Goal: Information Seeking & Learning: Learn about a topic

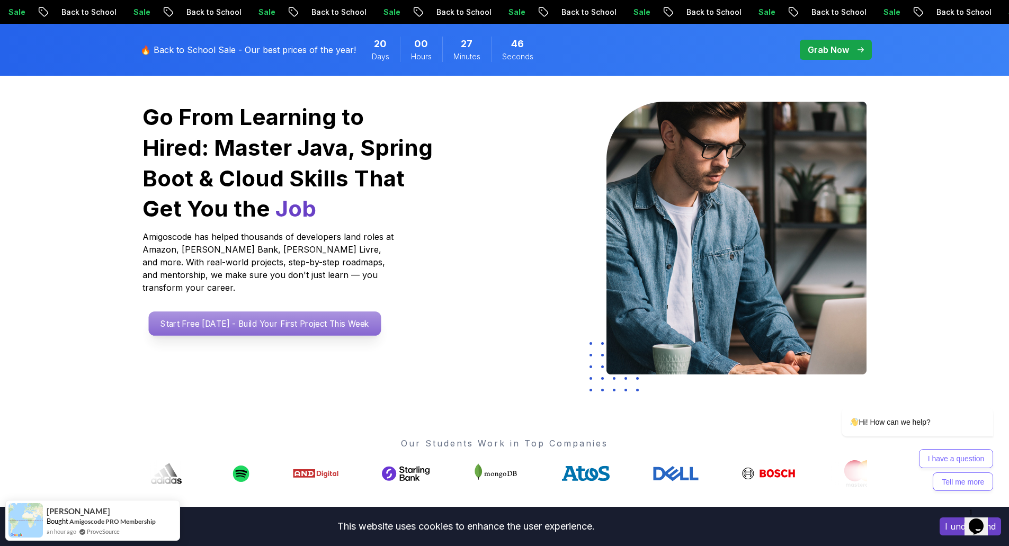
click at [222, 316] on p "Start Free [DATE] - Build Your First Project This Week" at bounding box center [264, 324] width 233 height 24
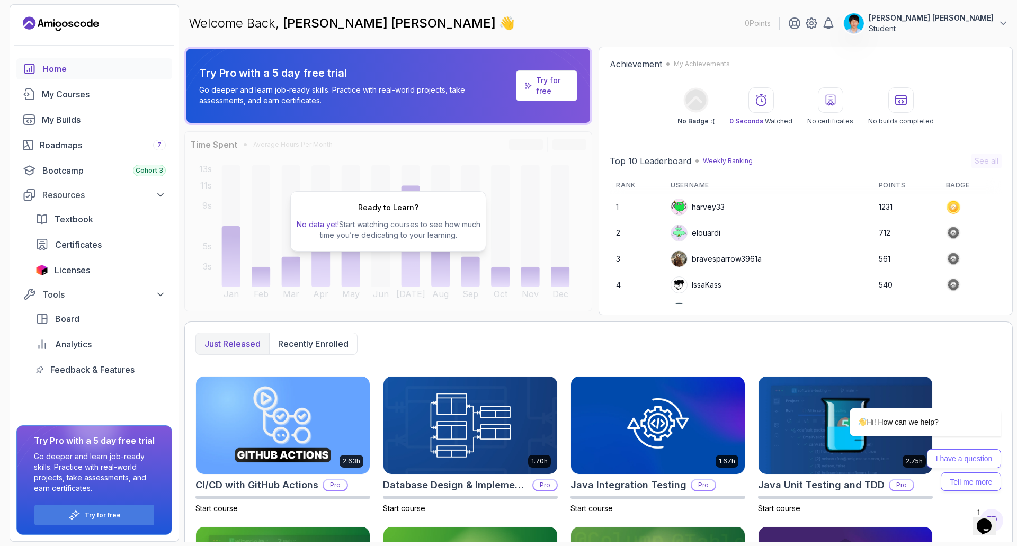
click at [530, 94] on link "Try for free" at bounding box center [546, 85] width 61 height 31
click at [558, 85] on p "Try for free" at bounding box center [552, 85] width 33 height 21
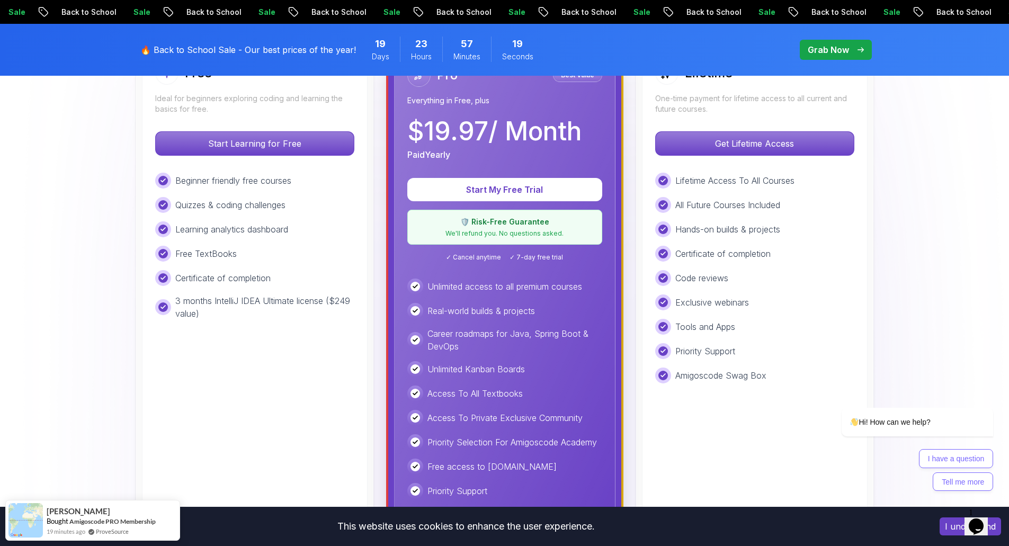
scroll to position [371, 0]
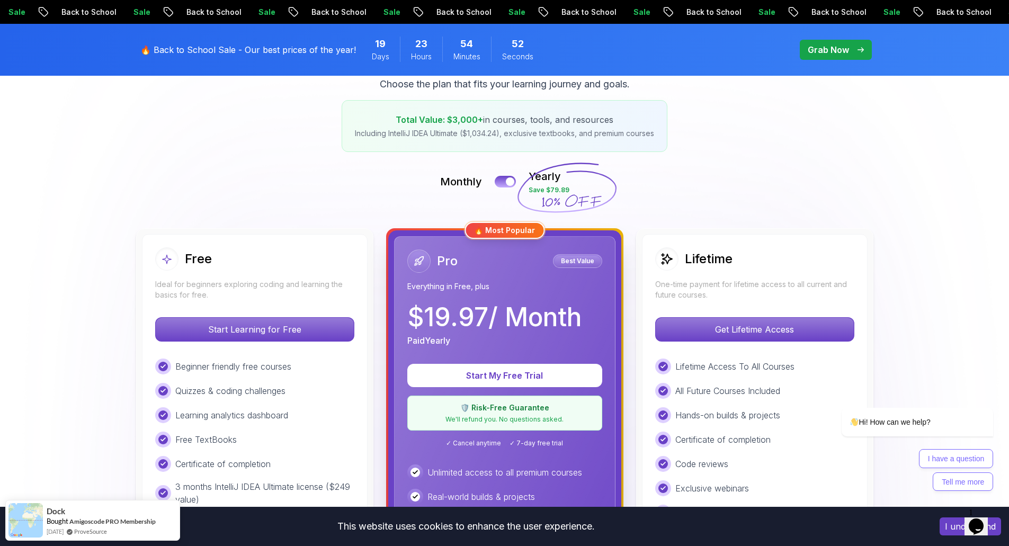
scroll to position [0, 0]
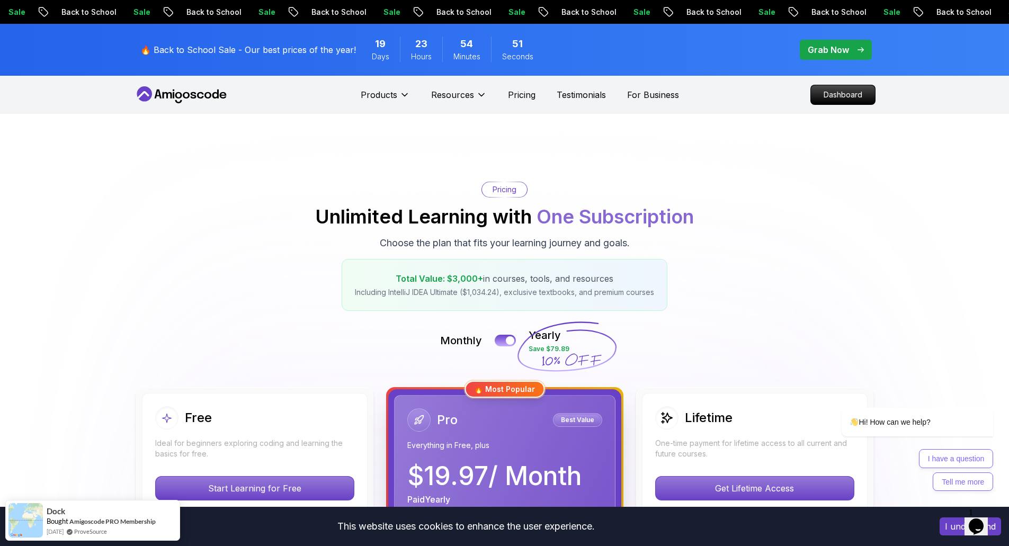
click at [812, 52] on p "Grab Now" at bounding box center [828, 49] width 41 height 13
click at [847, 53] on p "Grab Now" at bounding box center [828, 49] width 41 height 13
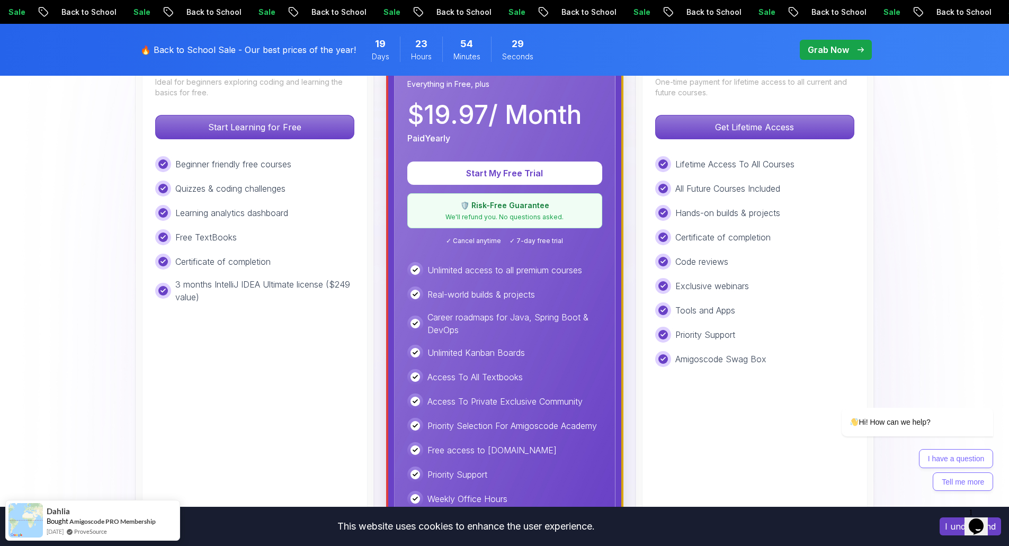
scroll to position [265, 0]
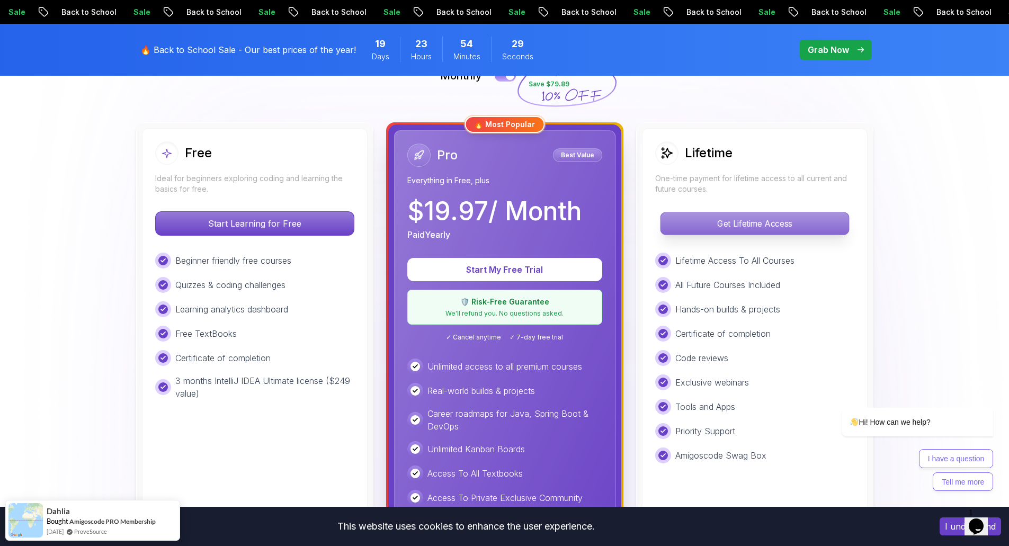
click at [731, 221] on p "Get Lifetime Access" at bounding box center [755, 223] width 188 height 22
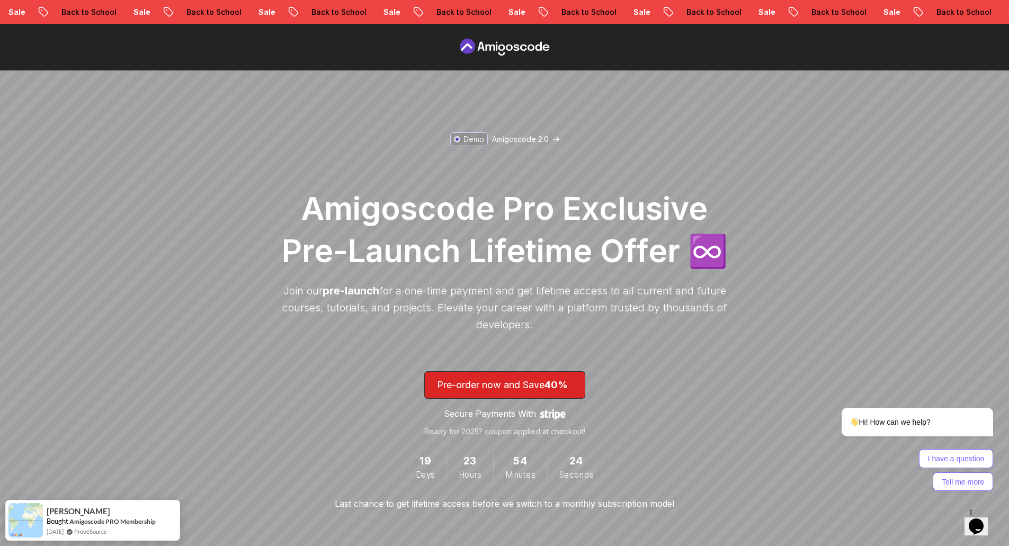
scroll to position [53, 0]
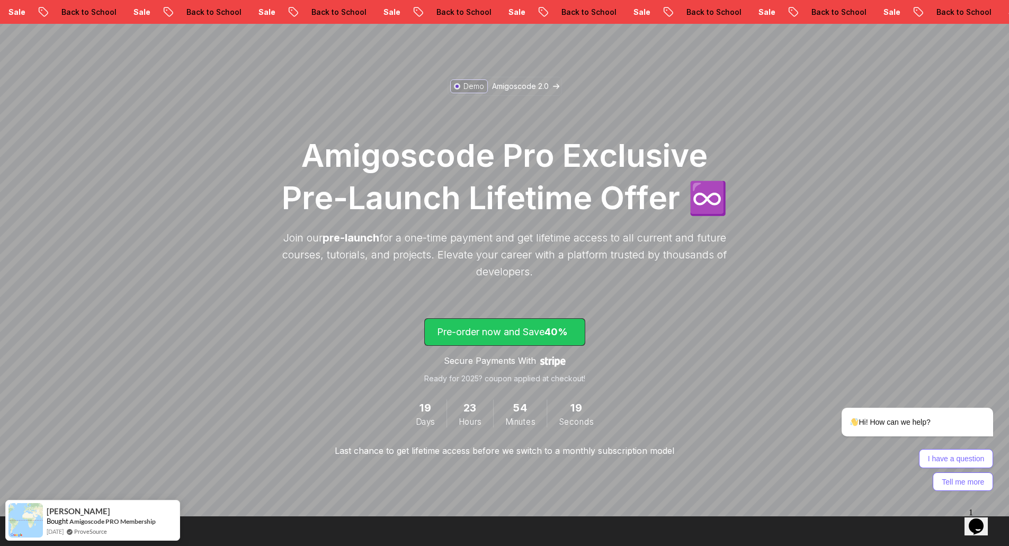
click at [565, 329] on span "40%" at bounding box center [556, 331] width 23 height 11
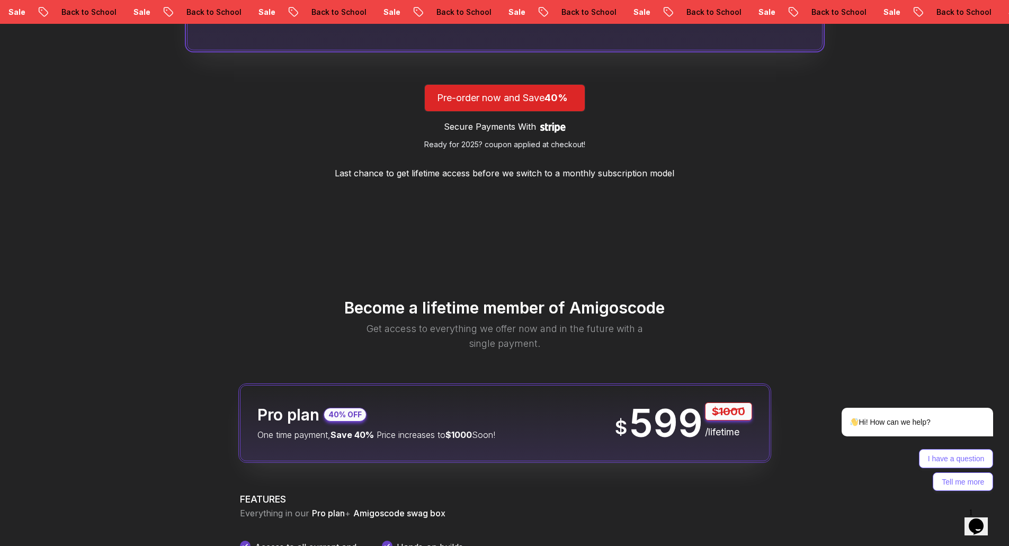
scroll to position [1248, 0]
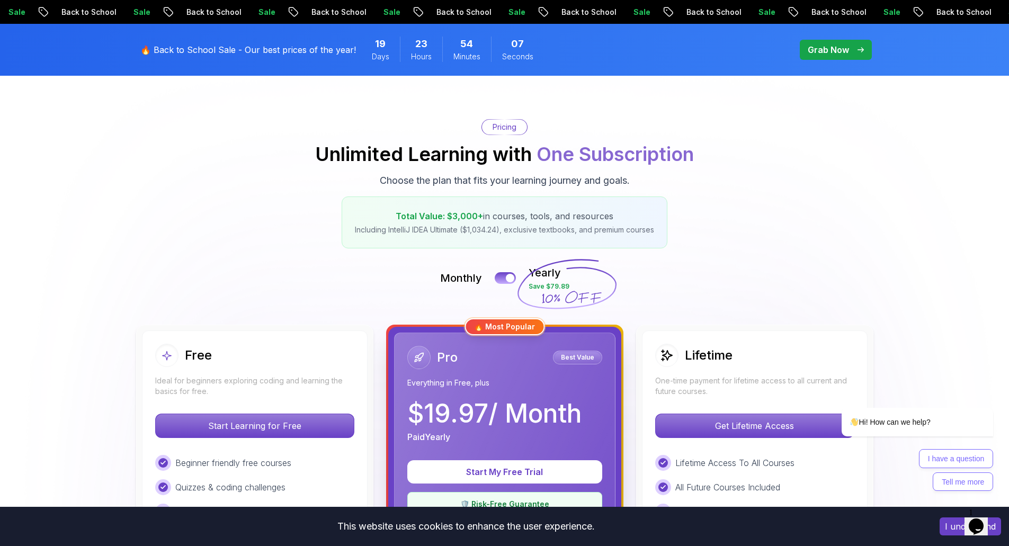
scroll to position [265, 0]
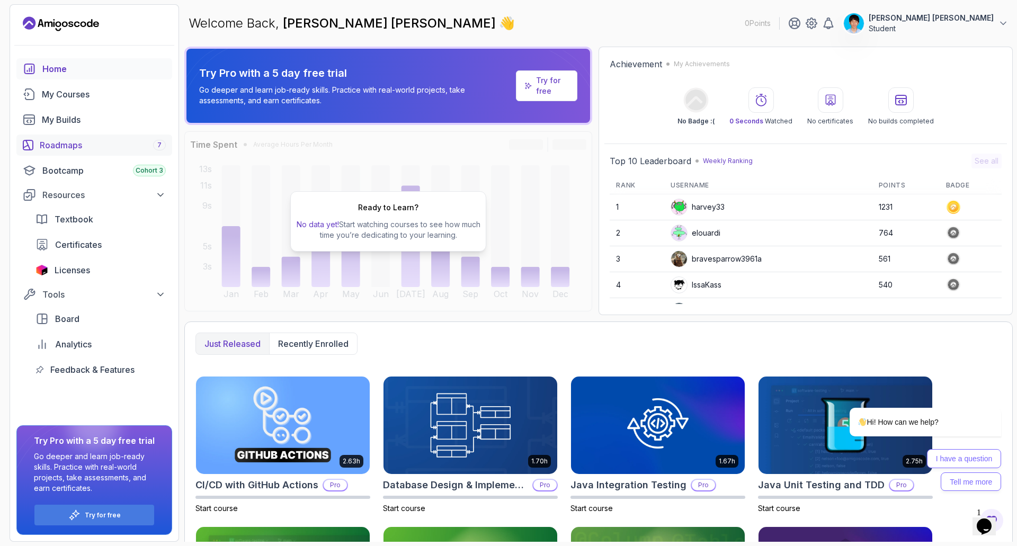
click at [77, 137] on link "Roadmaps 7" at bounding box center [94, 145] width 156 height 21
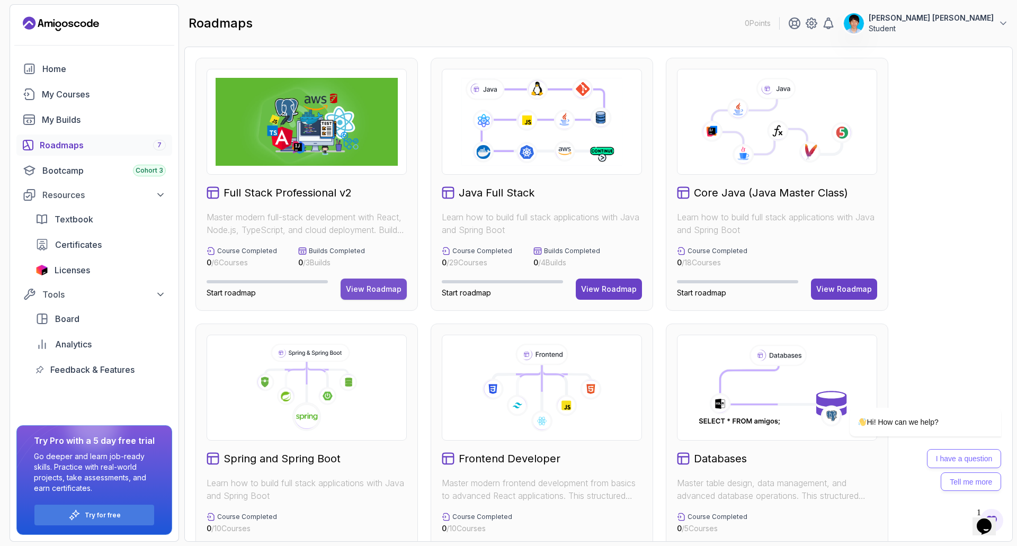
click at [392, 285] on div "View Roadmap" at bounding box center [374, 289] width 56 height 11
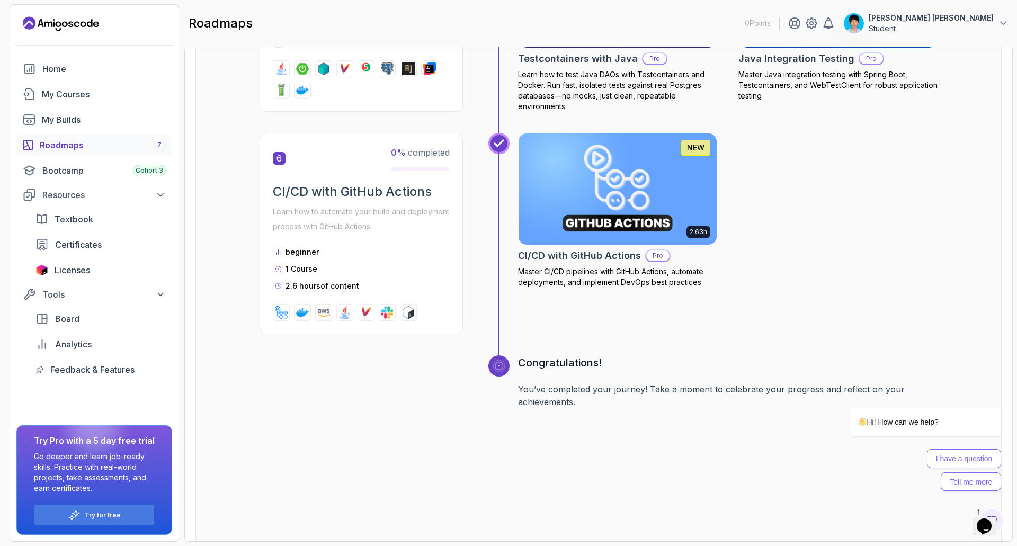
scroll to position [1755, 0]
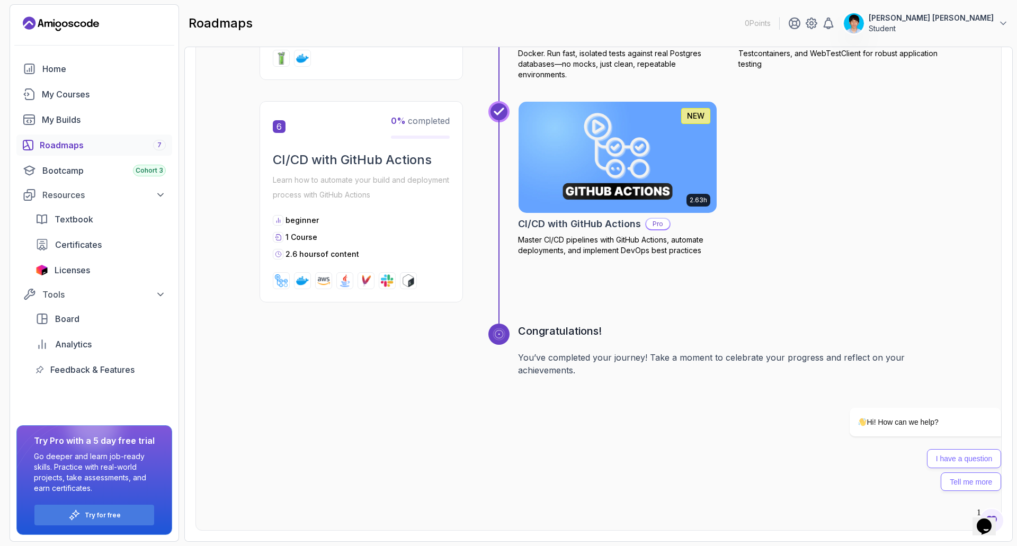
click at [77, 146] on div "Roadmaps 7" at bounding box center [103, 145] width 126 height 13
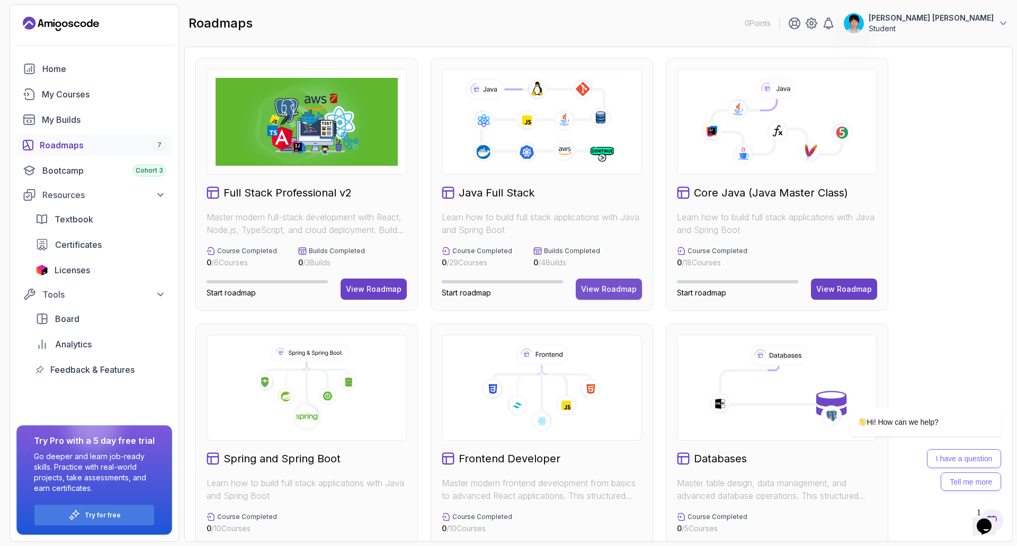
click at [592, 288] on div "View Roadmap" at bounding box center [609, 289] width 56 height 11
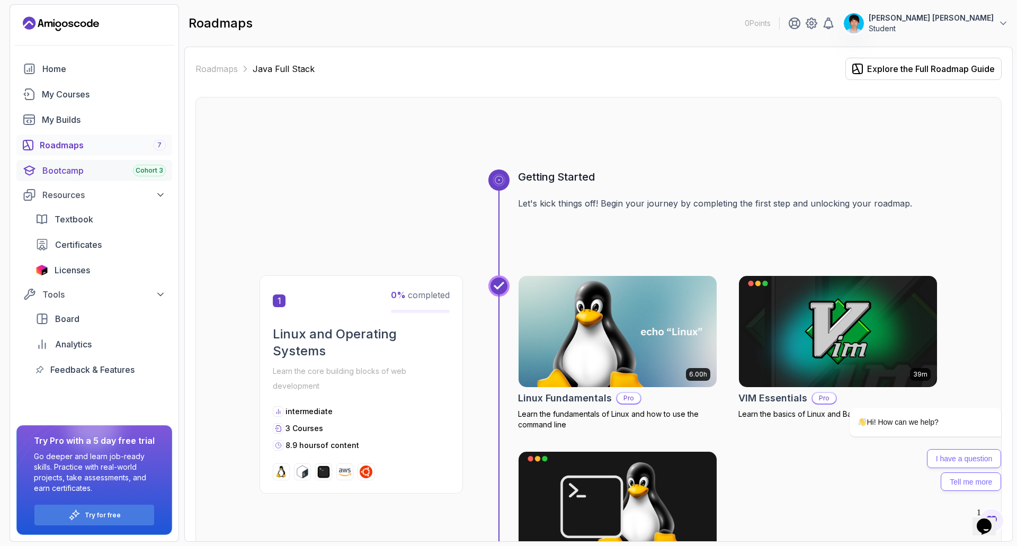
click at [117, 173] on div "Bootcamp Cohort 3" at bounding box center [103, 170] width 123 height 13
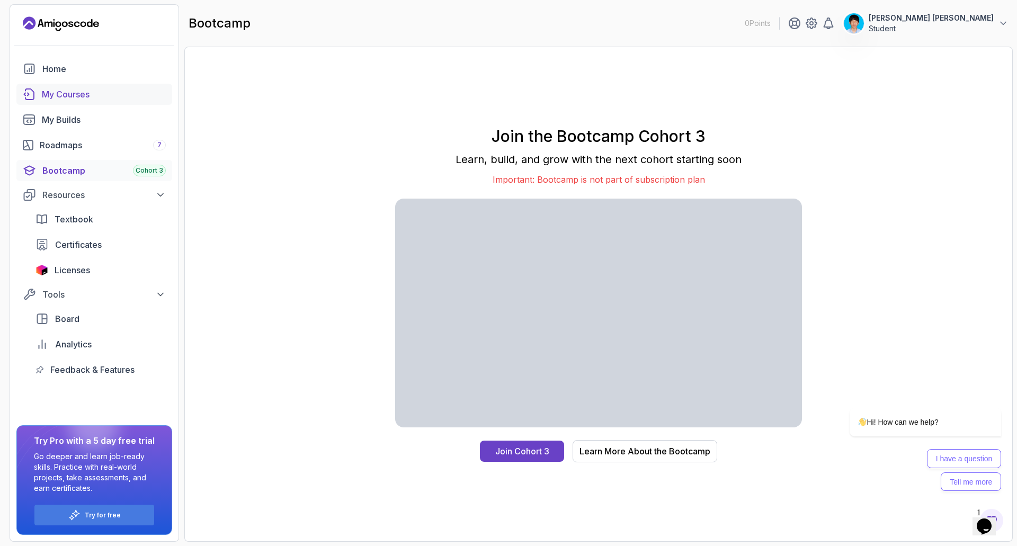
click at [102, 103] on link "My Courses" at bounding box center [94, 94] width 156 height 21
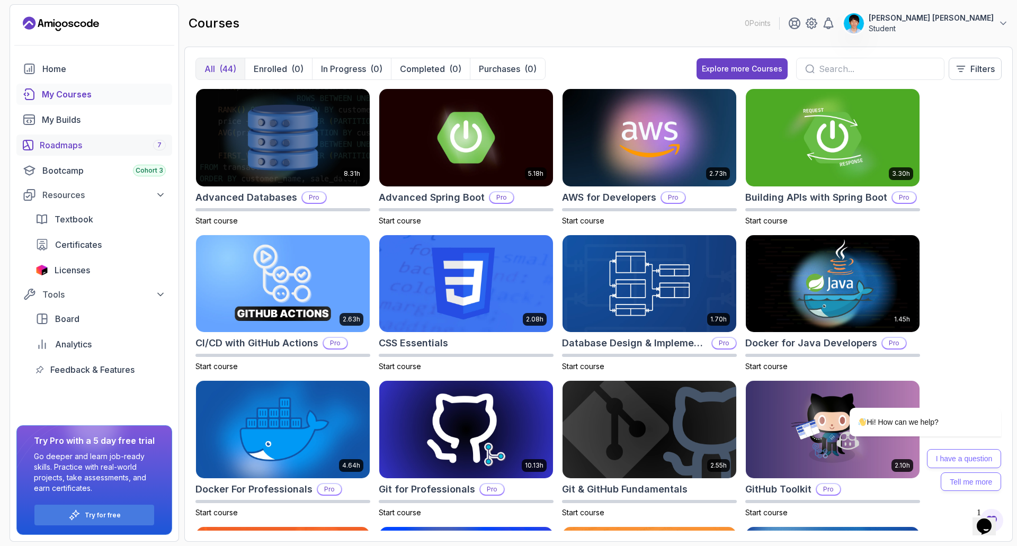
click at [81, 141] on div "Roadmaps 7" at bounding box center [103, 145] width 126 height 13
